Goal: Transaction & Acquisition: Purchase product/service

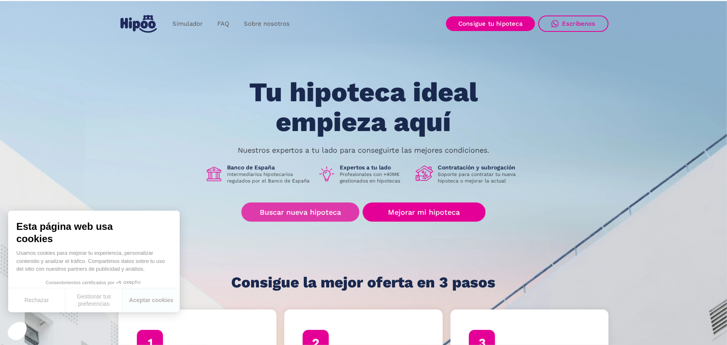
click at [288, 209] on link "Buscar nueva hipoteca" at bounding box center [300, 212] width 118 height 19
